Goal: Information Seeking & Learning: Find contact information

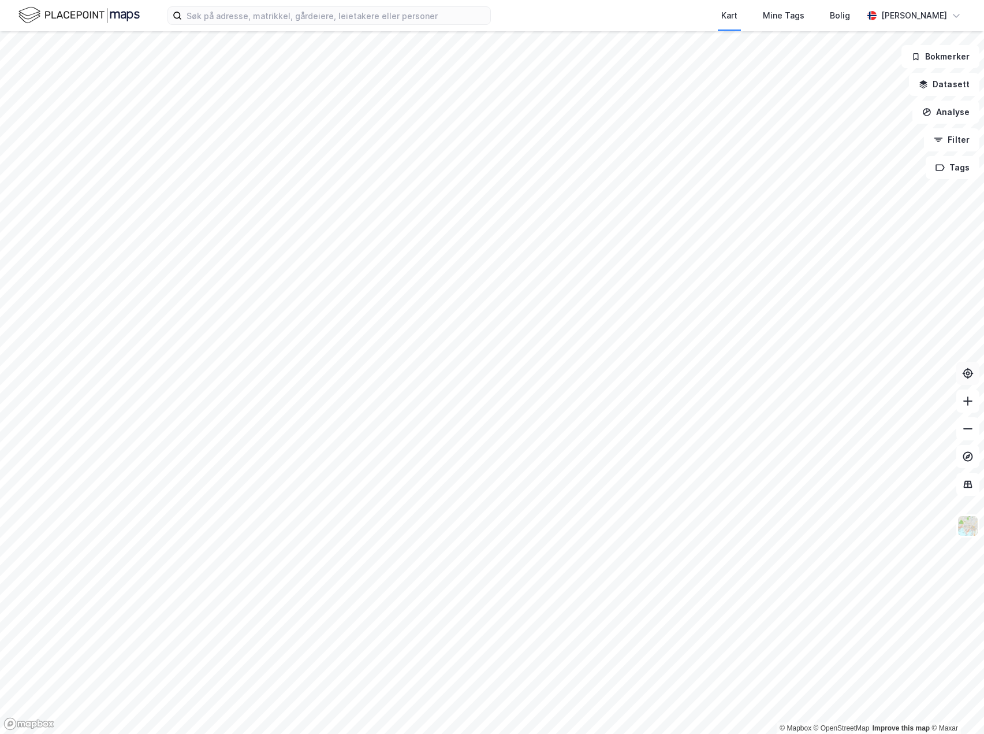
click at [961, 378] on button at bounding box center [968, 373] width 23 height 23
click at [967, 376] on icon at bounding box center [968, 373] width 12 height 12
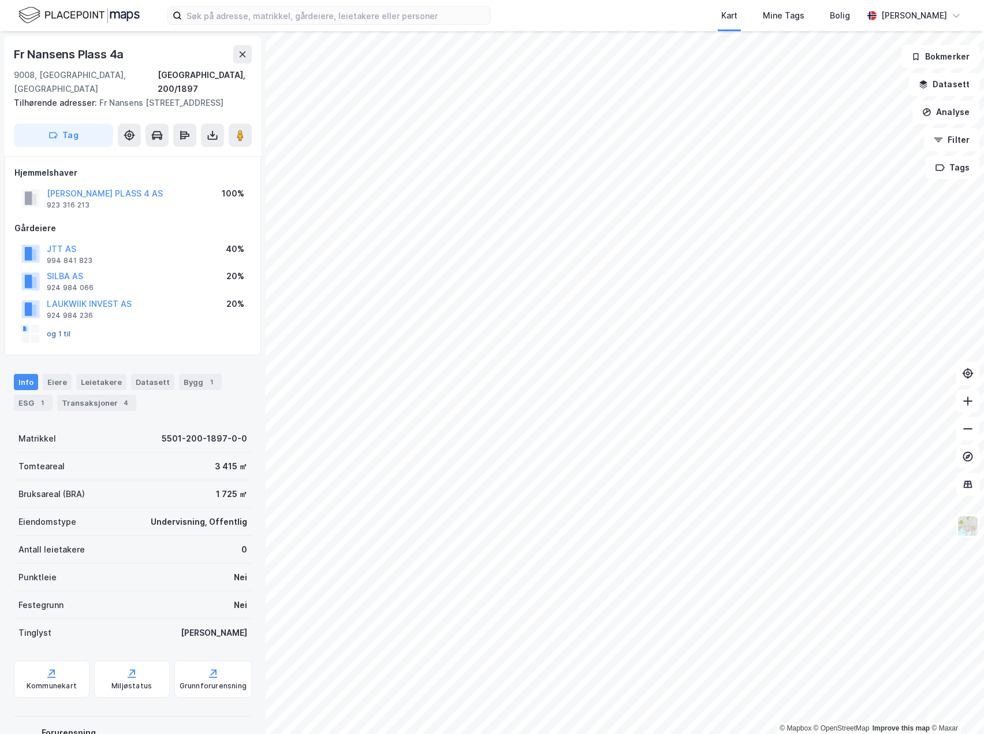
click at [0, 0] on button "og 1 til" at bounding box center [0, 0] width 0 height 0
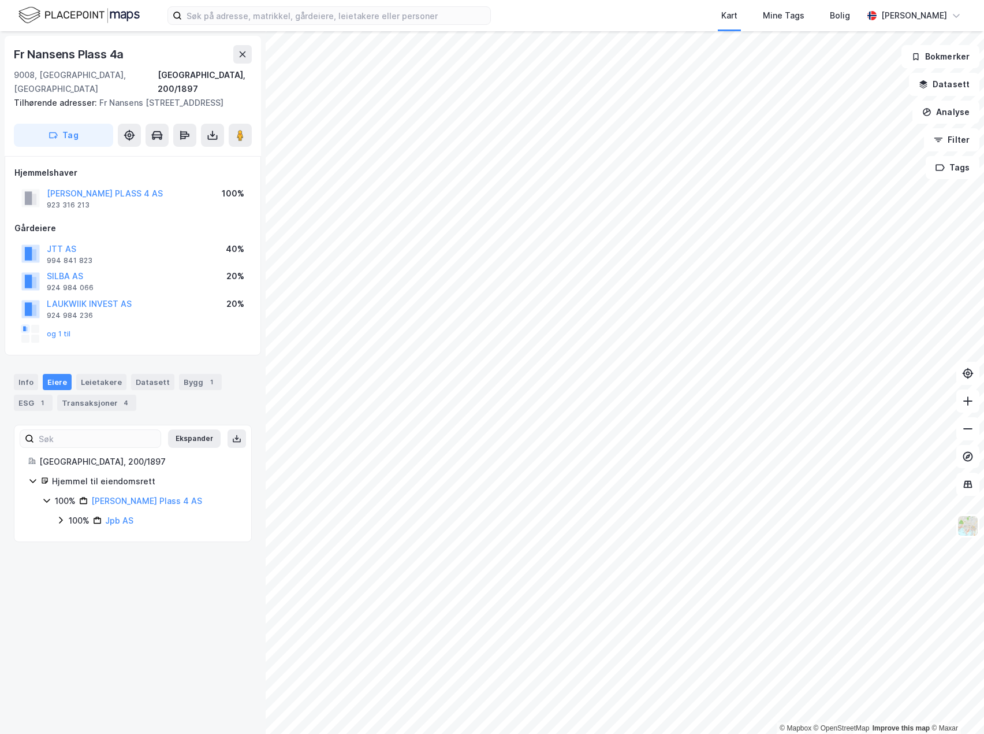
click at [155, 229] on div "Gårdeiere" at bounding box center [132, 228] width 237 height 14
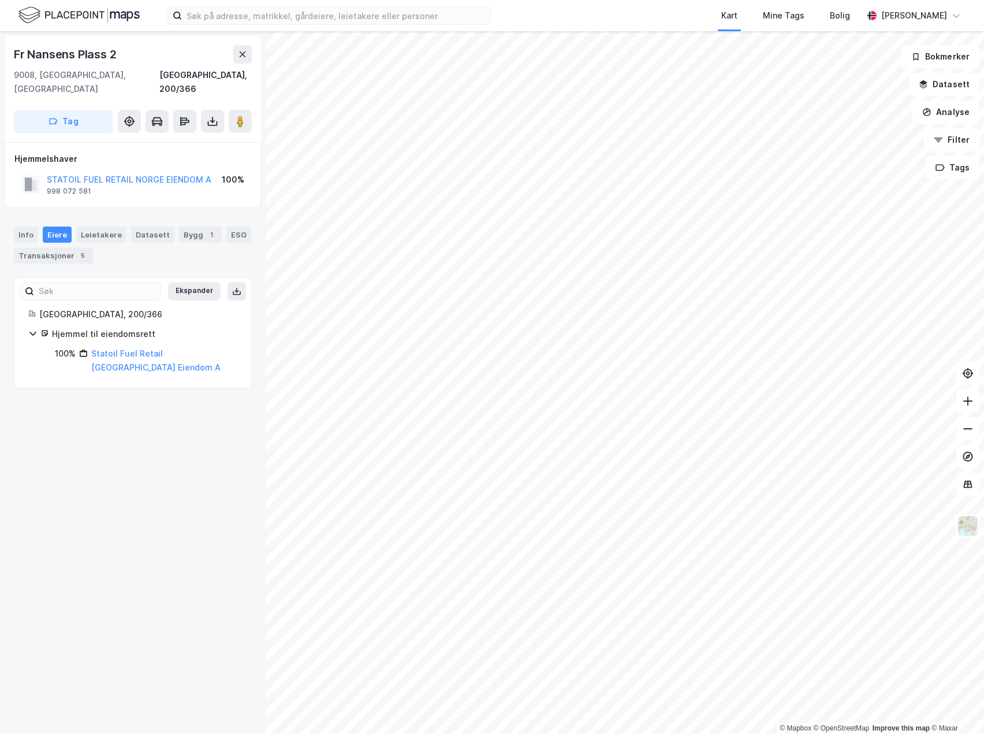
click at [122, 183] on div "STATOIL FUEL RETAIL NORGE EIENDOM A 998 072 581 100%" at bounding box center [132, 184] width 237 height 28
click at [124, 188] on div "Hjemmelshaver STATOIL FUEL RETAIL NORGE EIENDOM A 998 072 581 100%" at bounding box center [133, 175] width 256 height 66
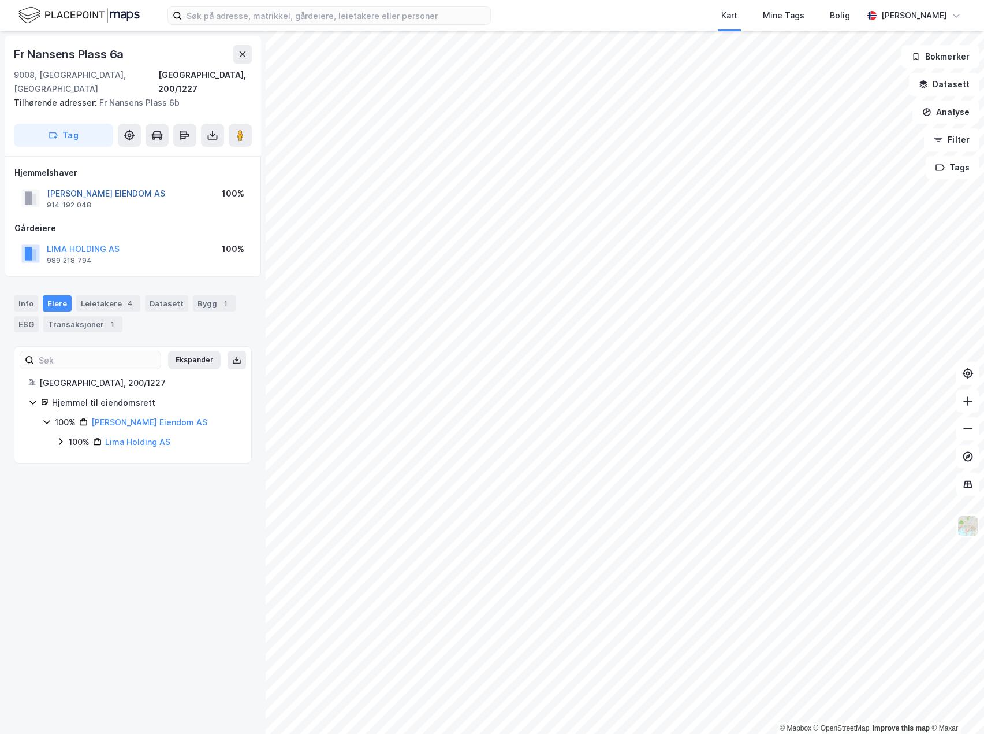
click at [0, 0] on button "[PERSON_NAME] EIENDOM AS" at bounding box center [0, 0] width 0 height 0
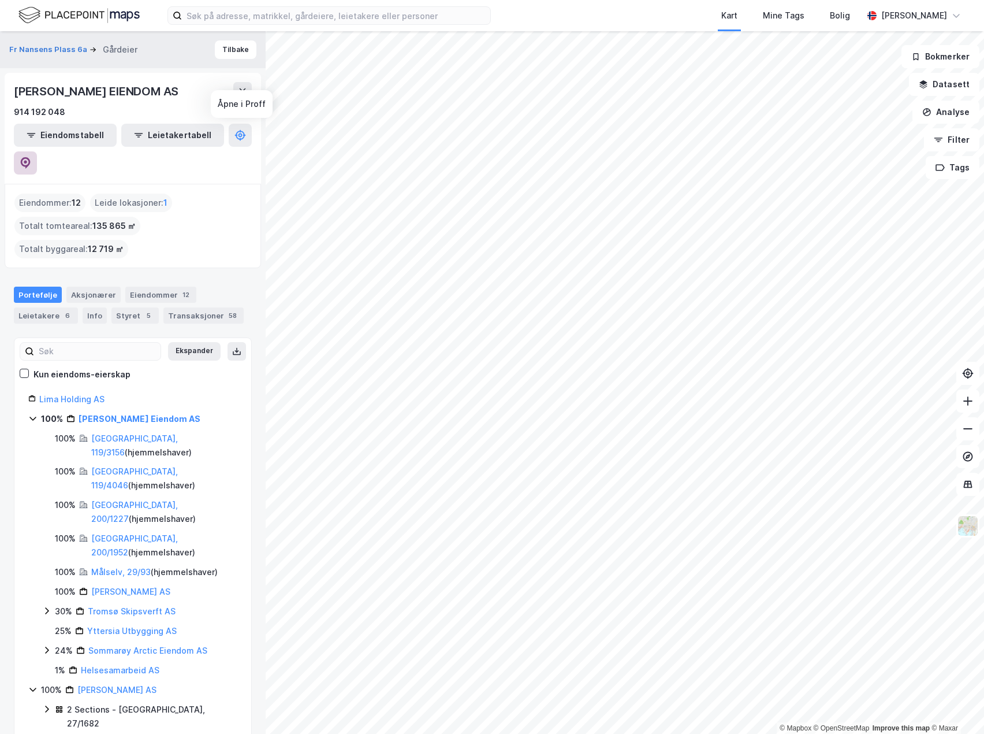
click at [31, 157] on icon at bounding box center [26, 163] width 10 height 12
